Goal: Information Seeking & Learning: Learn about a topic

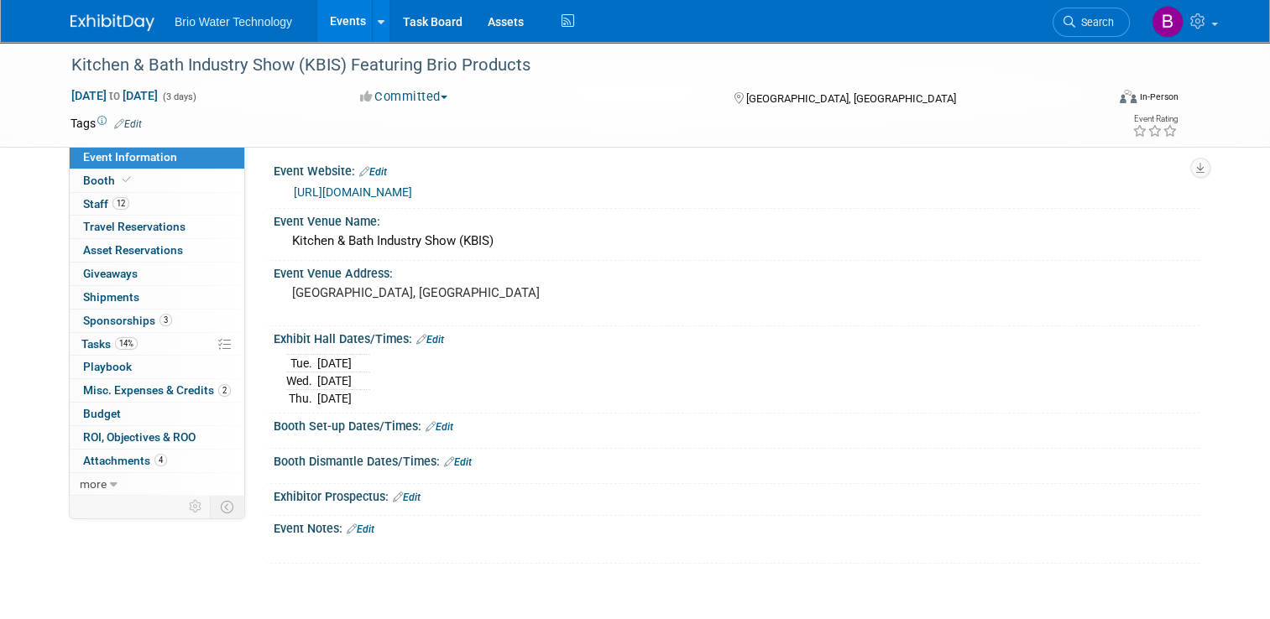
click at [339, 29] on link "Events" at bounding box center [347, 21] width 61 height 42
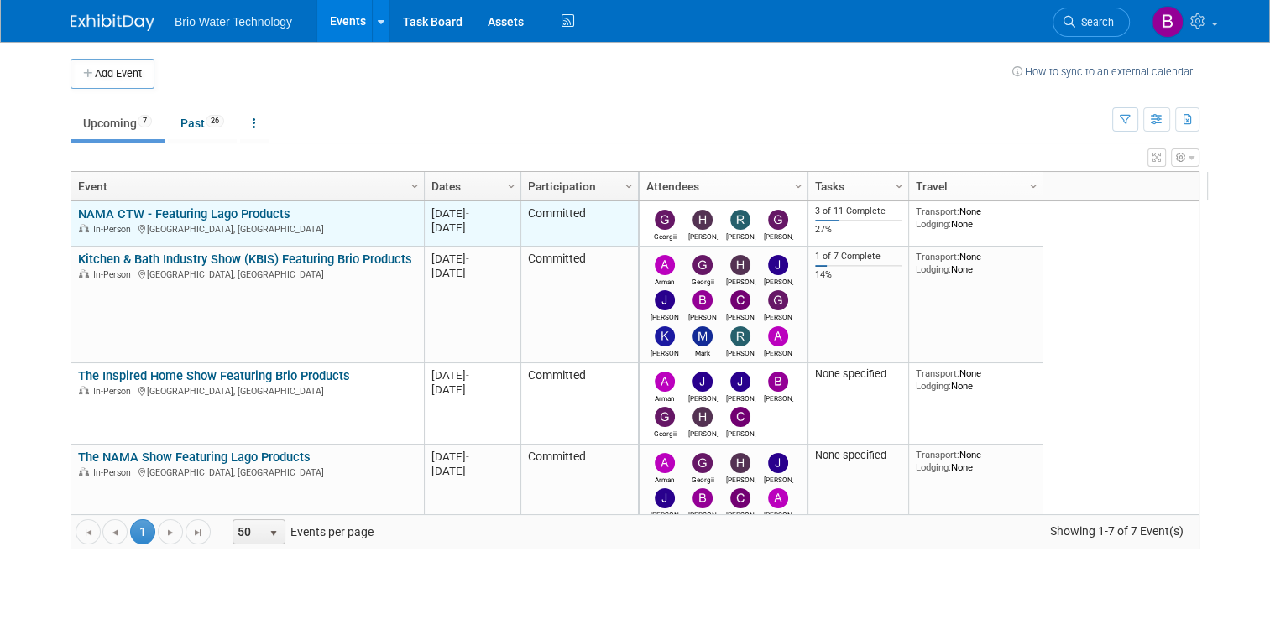
click at [126, 211] on link "NAMA CTW - Featuring Lago Products" at bounding box center [184, 213] width 212 height 15
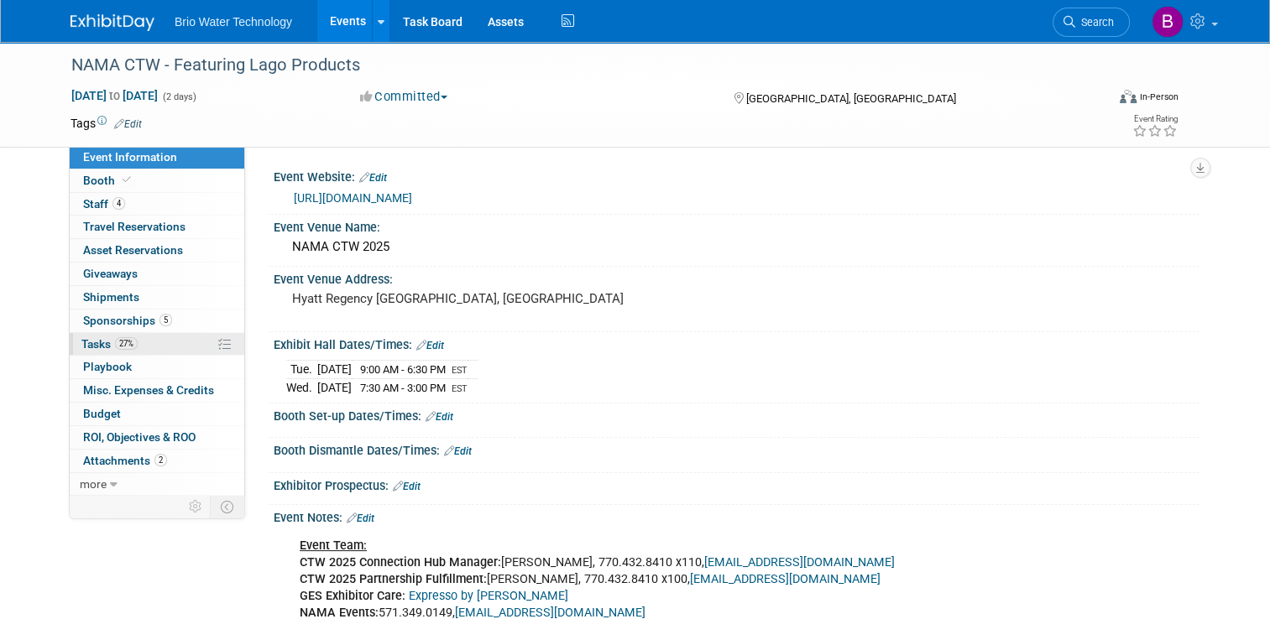
click at [144, 347] on link "27% Tasks 27%" at bounding box center [157, 344] width 175 height 23
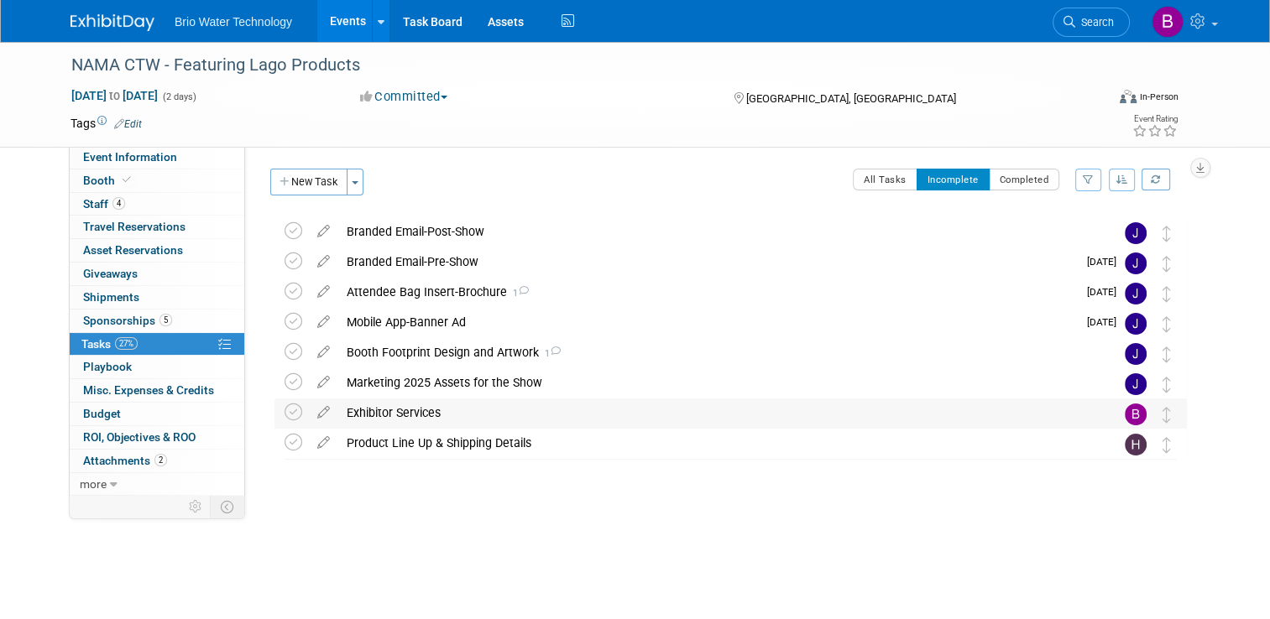
click at [406, 411] on div "Exhibitor Services" at bounding box center [714, 413] width 753 height 29
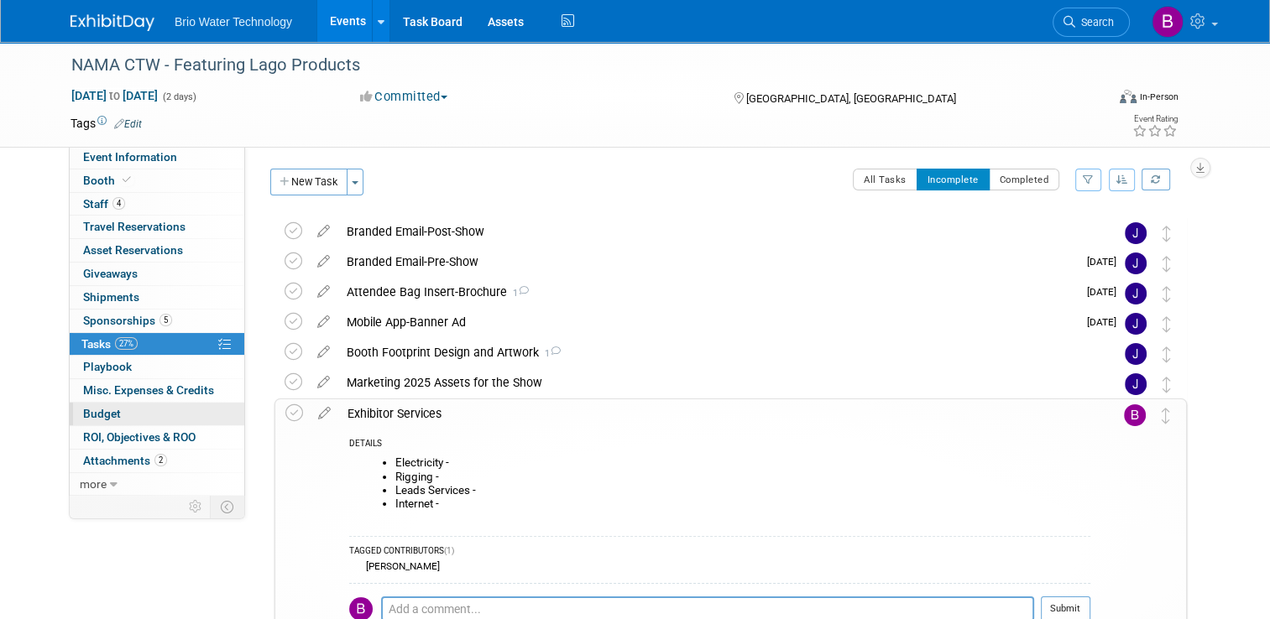
click at [93, 413] on span "Budget" at bounding box center [102, 413] width 38 height 13
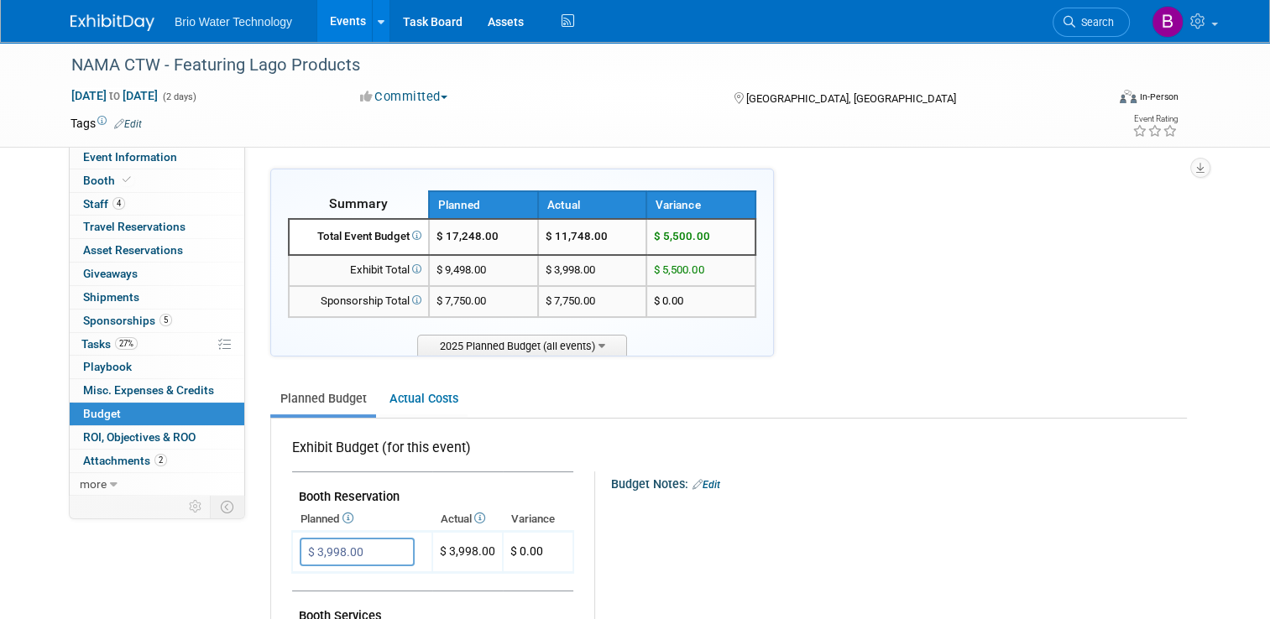
click at [93, 413] on span "Budget" at bounding box center [102, 413] width 38 height 13
click at [106, 161] on span "Event Information" at bounding box center [130, 156] width 94 height 13
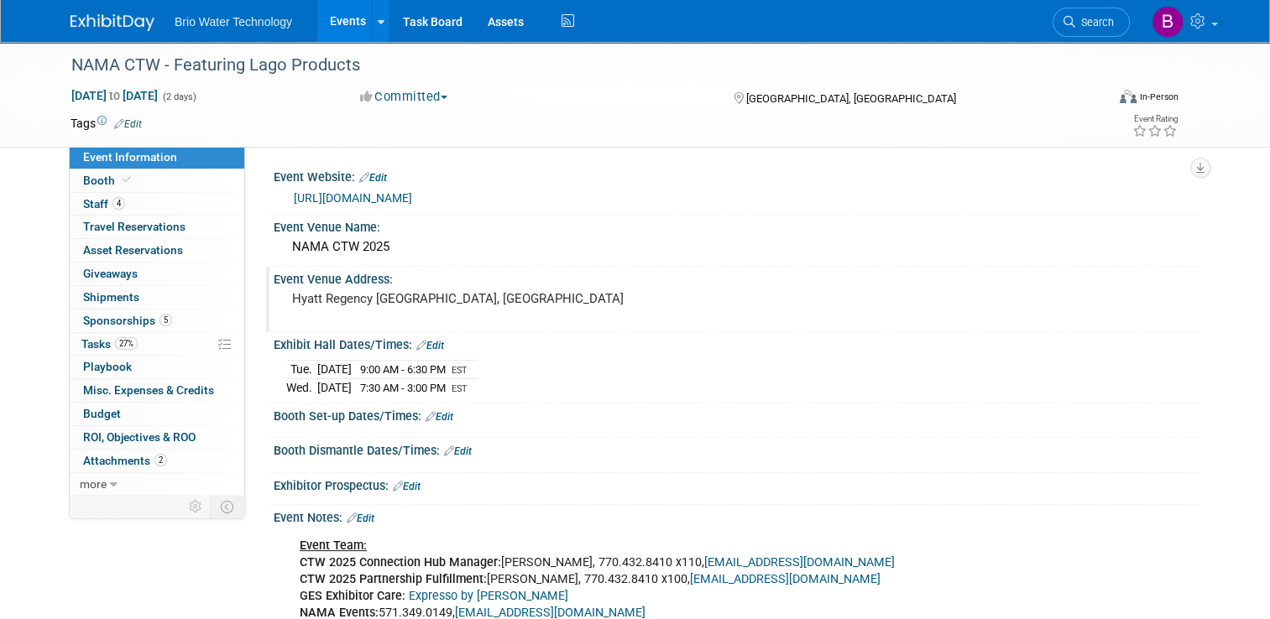
click at [514, 278] on div "Event Venue Address:" at bounding box center [737, 277] width 926 height 21
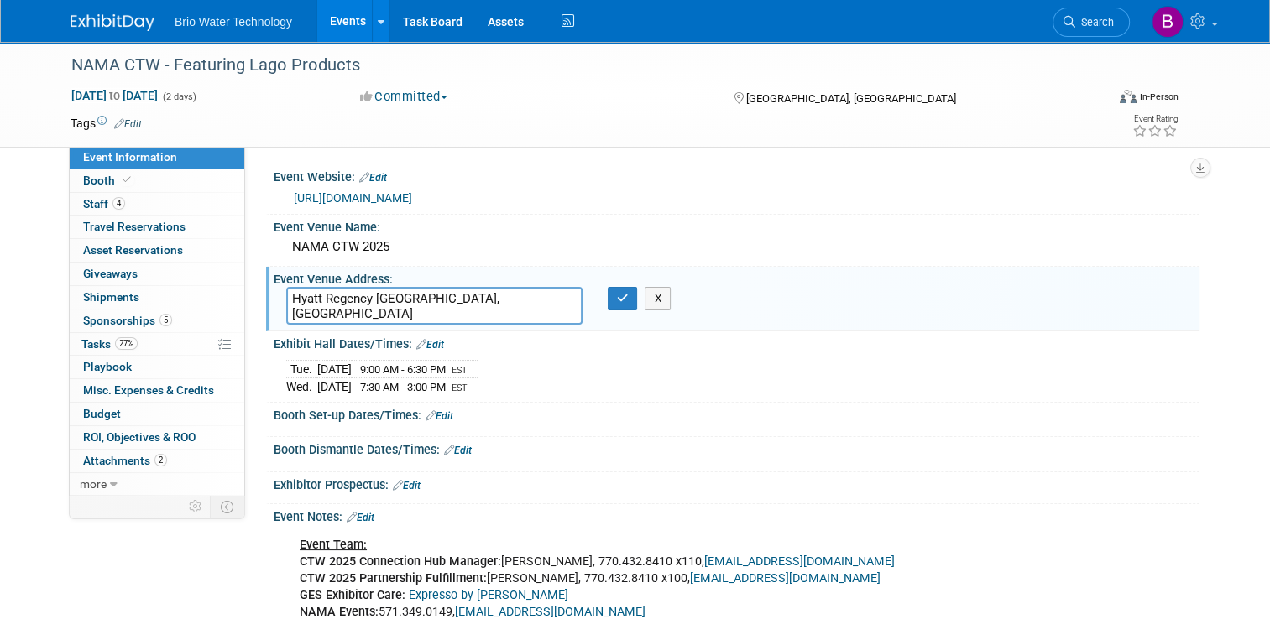
click at [514, 278] on div "Event Venue Address:" at bounding box center [737, 277] width 926 height 21
click at [746, 407] on div "Booth Set-up Dates/Times: Edit" at bounding box center [737, 414] width 926 height 22
click at [608, 107] on div "Nov 4, 2025 to Nov 5, 2025 (2 days) Nov 4, 2025 to Nov 5, 2025 Committed Commit…" at bounding box center [624, 99] width 1133 height 25
click at [619, 294] on icon "button" at bounding box center [623, 298] width 12 height 11
